Goal: Task Accomplishment & Management: Manage account settings

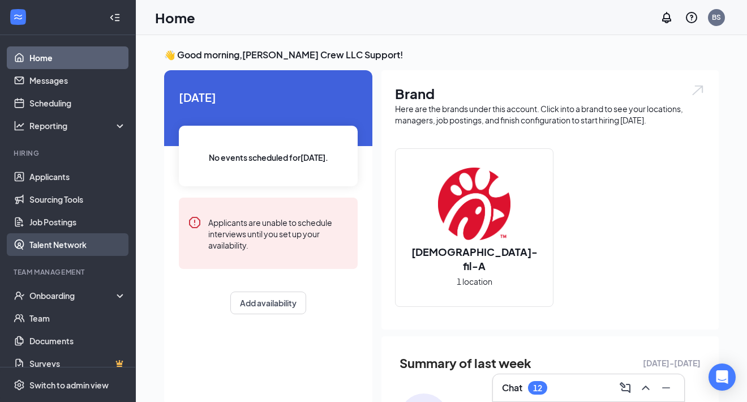
scroll to position [12, 0]
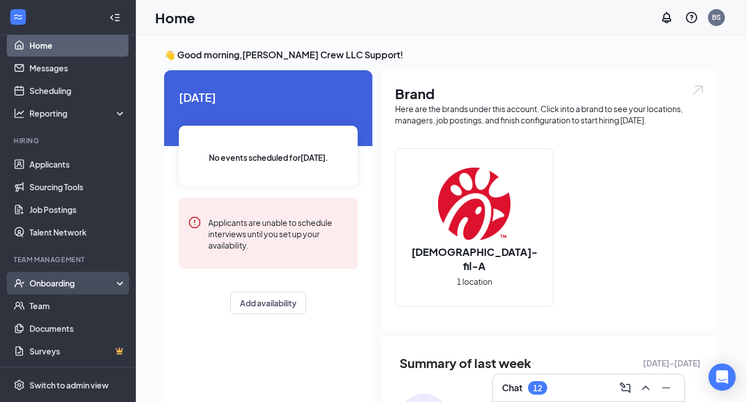
click at [119, 281] on div "Onboarding" at bounding box center [68, 283] width 136 height 23
click at [98, 302] on link "Overview" at bounding box center [77, 305] width 97 height 23
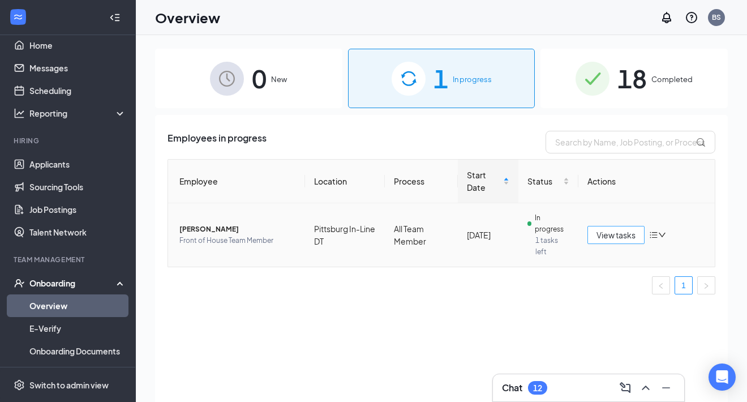
click at [605, 234] on span "View tasks" at bounding box center [615, 235] width 39 height 12
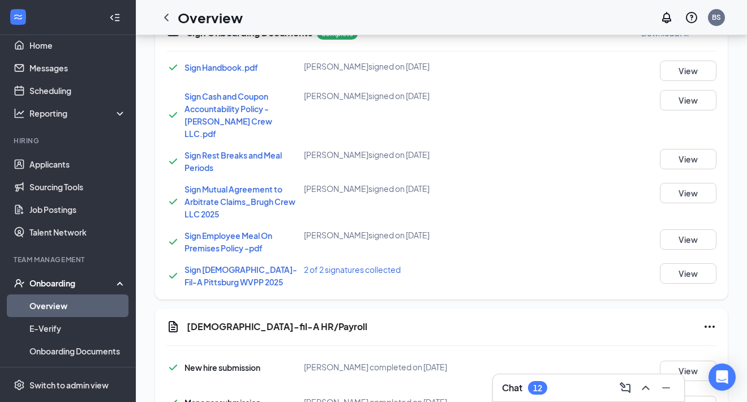
scroll to position [654, 0]
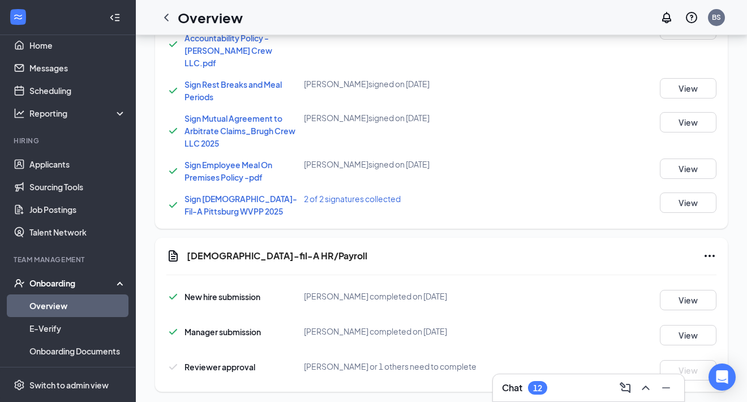
click at [715, 249] on icon "Ellipses" at bounding box center [710, 256] width 14 height 14
click at [655, 265] on span "Mark as complete" at bounding box center [667, 266] width 66 height 11
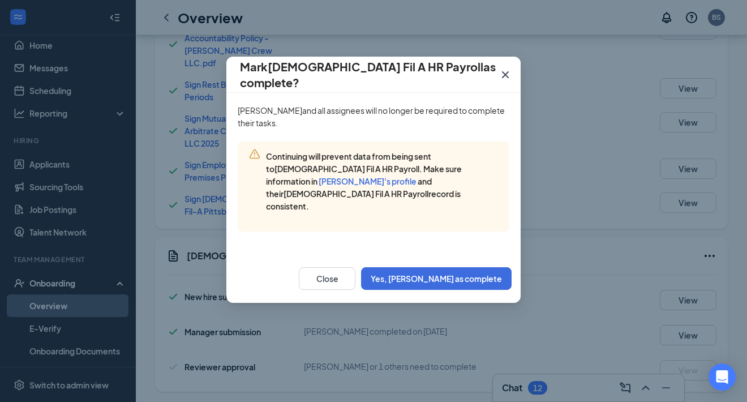
click at [507, 73] on icon "Cross" at bounding box center [505, 74] width 7 height 7
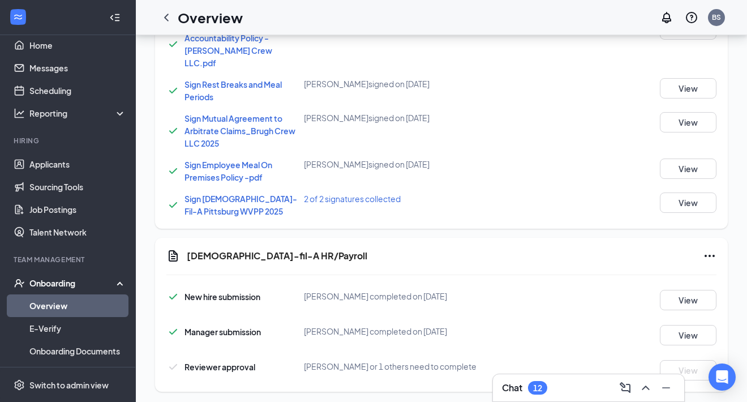
click at [707, 249] on icon "Ellipses" at bounding box center [710, 256] width 14 height 14
click at [665, 259] on button "Mark as complete" at bounding box center [667, 267] width 84 height 18
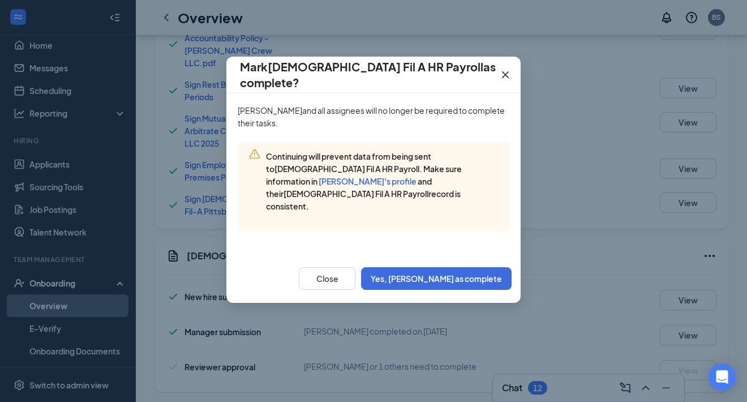
drag, startPoint x: 268, startPoint y: 158, endPoint x: 502, endPoint y: 177, distance: 235.0
click at [502, 177] on div "Continuing will prevent data from being sent to [DEMOGRAPHIC_DATA] Fil A HR Pay…" at bounding box center [374, 186] width 272 height 90
copy span "Continuing will prevent data from being sent to [DEMOGRAPHIC_DATA] Fil A HR Pay…"
click at [509, 75] on icon "Cross" at bounding box center [505, 75] width 14 height 14
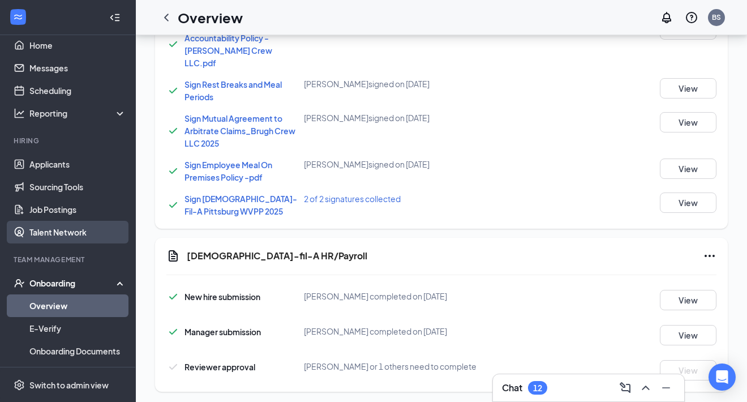
scroll to position [103, 0]
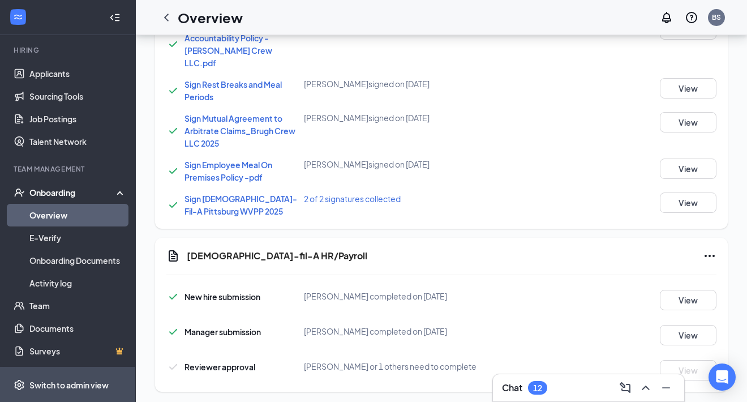
click at [85, 376] on span "Switch to admin view" at bounding box center [77, 384] width 97 height 35
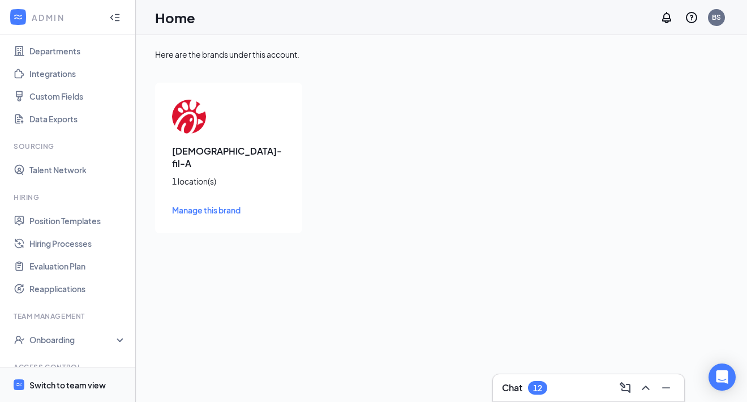
scroll to position [165, 0]
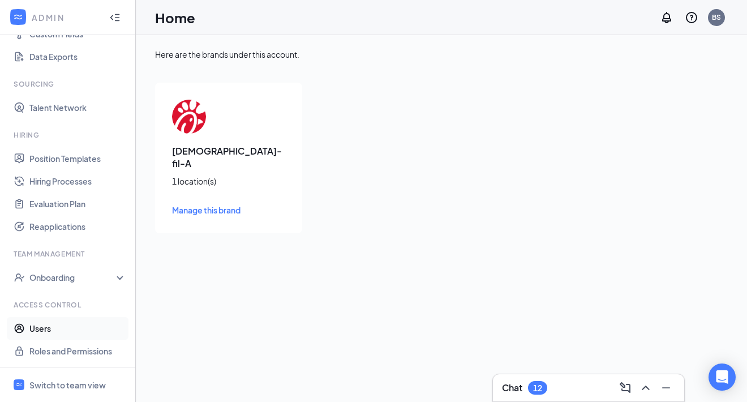
click at [72, 333] on link "Users" at bounding box center [77, 328] width 97 height 23
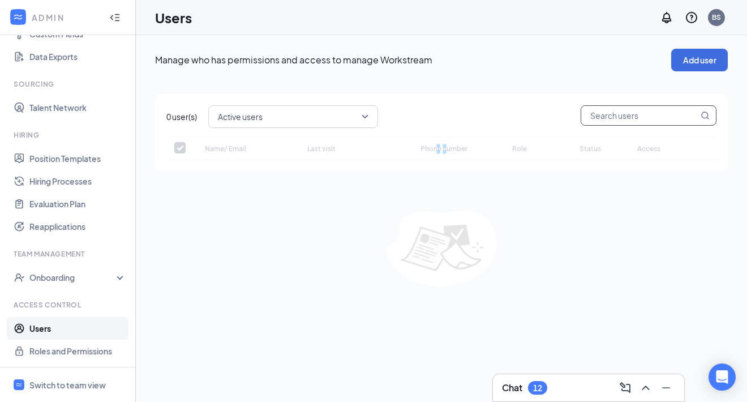
checkbox input "false"
click at [631, 117] on input "text" at bounding box center [639, 115] width 117 height 19
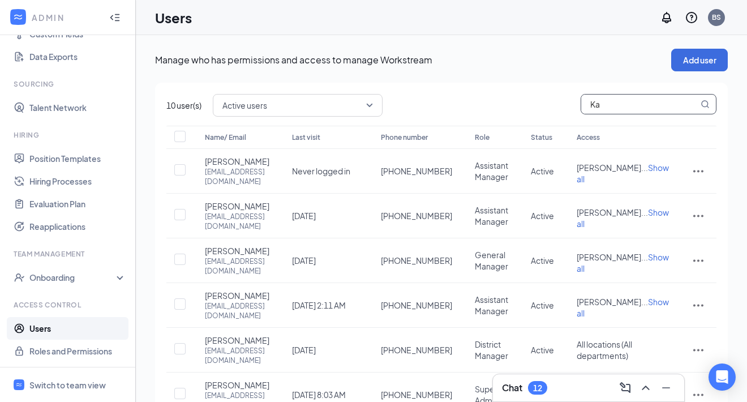
type input "Kar"
checkbox input "true"
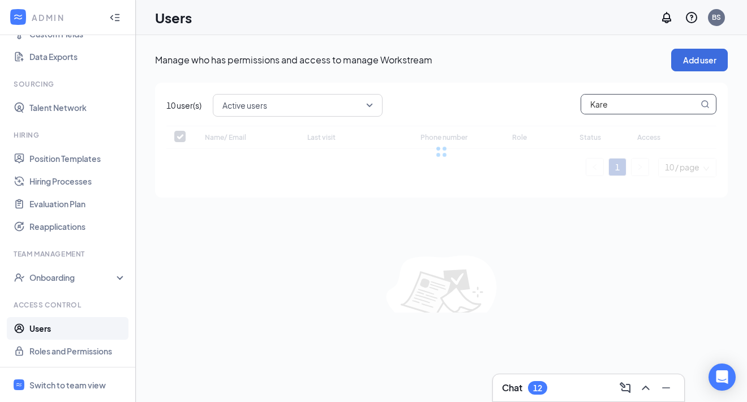
type input "[PERSON_NAME]"
checkbox input "false"
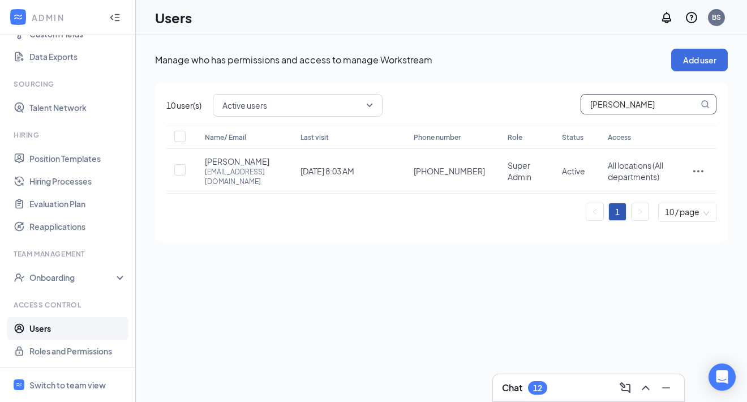
type input "[PERSON_NAME]"
